Goal: Task Accomplishment & Management: Use online tool/utility

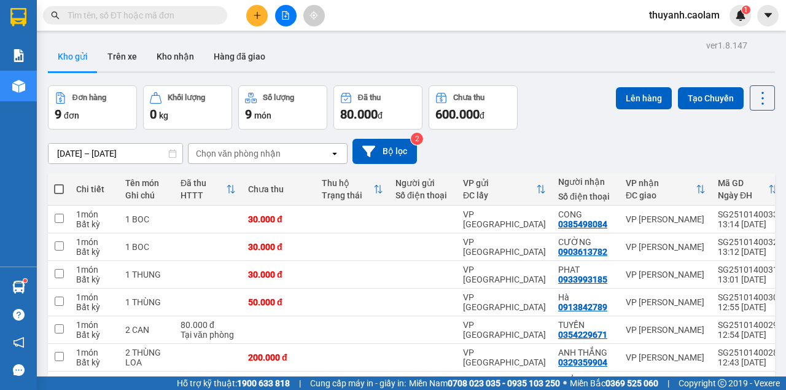
scroll to position [120, 0]
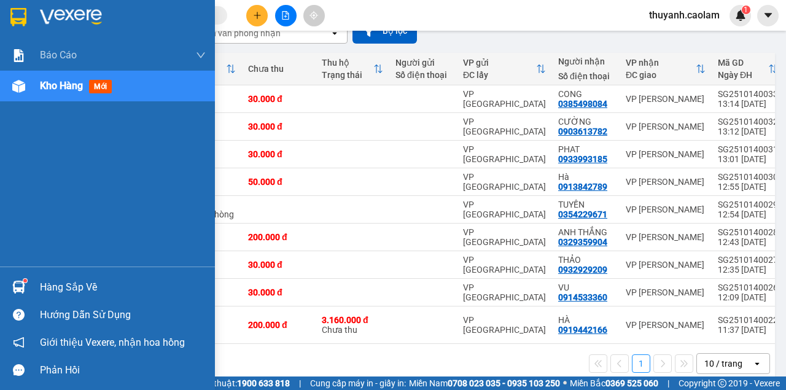
click at [32, 17] on div at bounding box center [107, 20] width 215 height 40
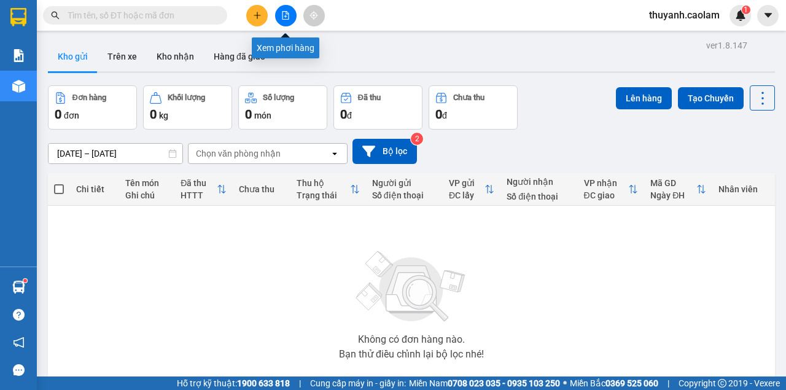
click at [290, 12] on button at bounding box center [285, 15] width 21 height 21
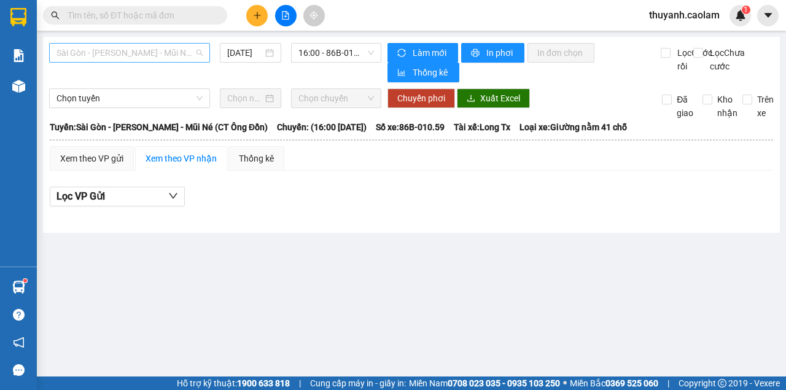
click at [147, 53] on span "Sài Gòn - [PERSON_NAME] - Mũi Né (CT Ông Đồn)" at bounding box center [130, 53] width 146 height 18
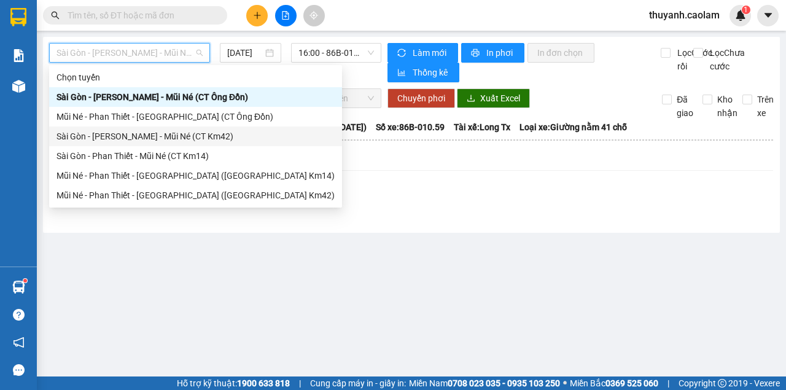
click at [201, 136] on div "Sài Gòn - [PERSON_NAME] - Mũi Né (CT Km42)" at bounding box center [196, 137] width 278 height 14
type input "[DATE]"
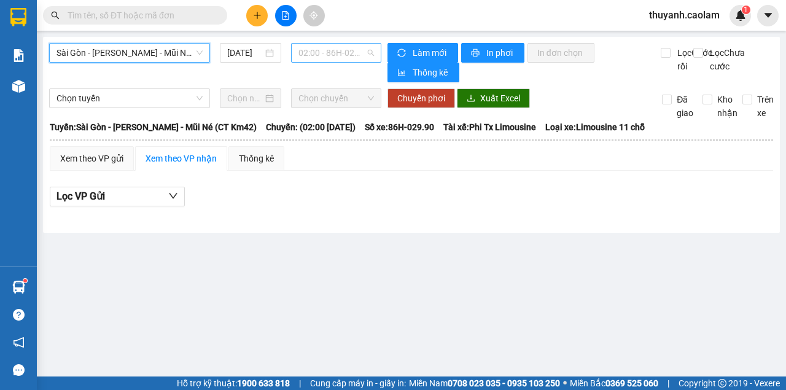
click at [310, 55] on span "02:00 - 86H-029.90" at bounding box center [335, 53] width 75 height 18
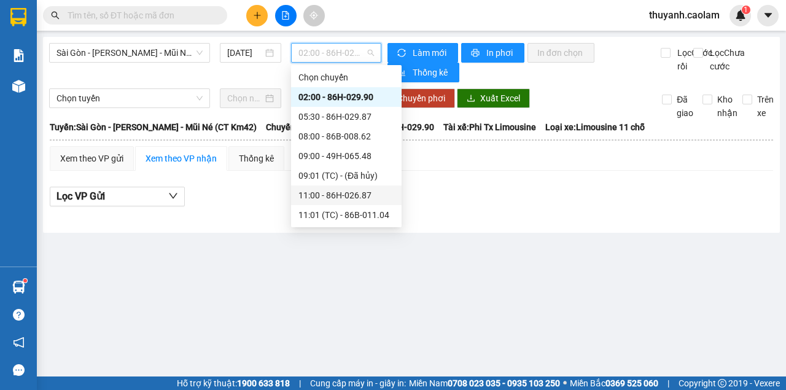
scroll to position [82, 0]
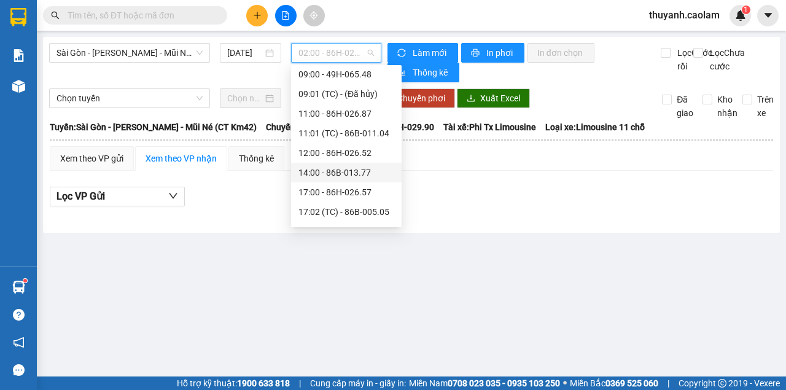
click at [346, 172] on div "14:00 - 86B-013.77" at bounding box center [346, 173] width 96 height 14
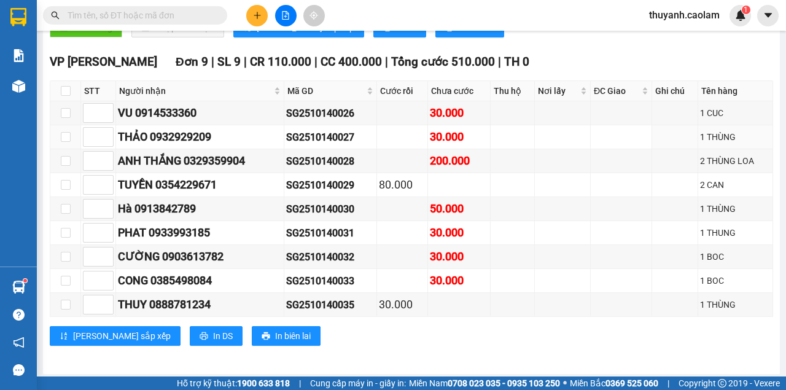
scroll to position [57, 0]
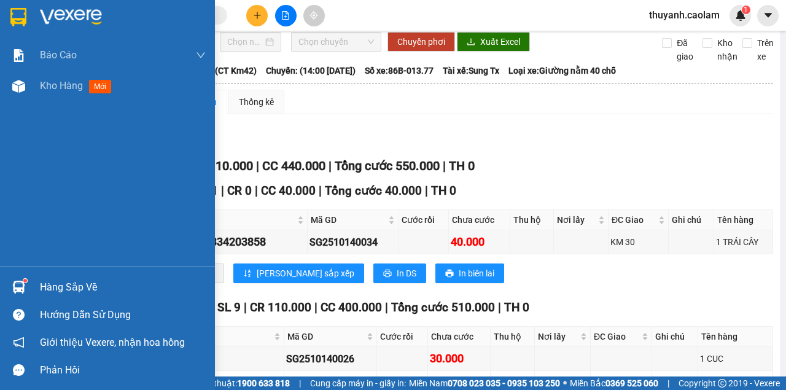
click at [12, 9] on img at bounding box center [18, 17] width 16 height 18
